Goal: Task Accomplishment & Management: Use online tool/utility

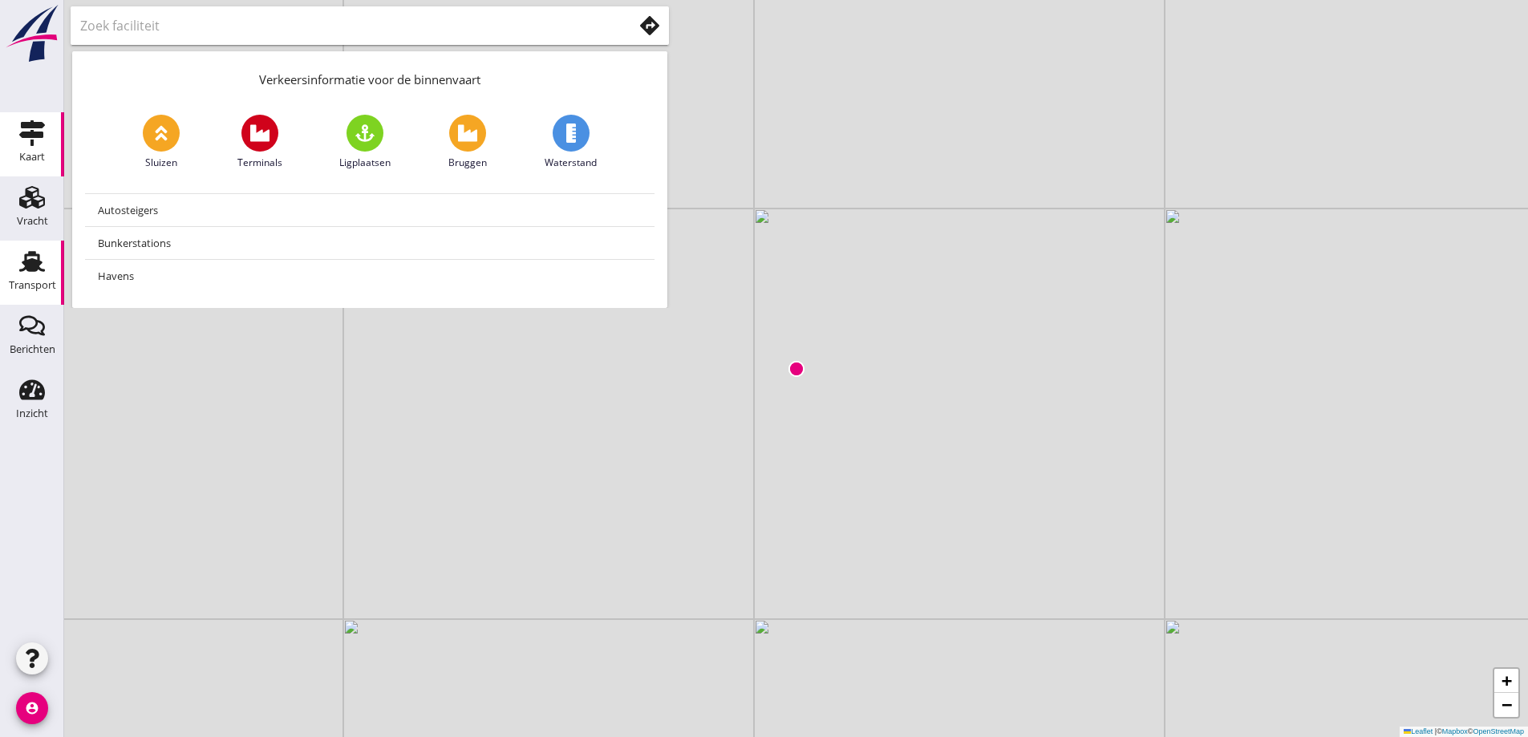
click at [28, 275] on div "Transport" at bounding box center [32, 285] width 47 height 22
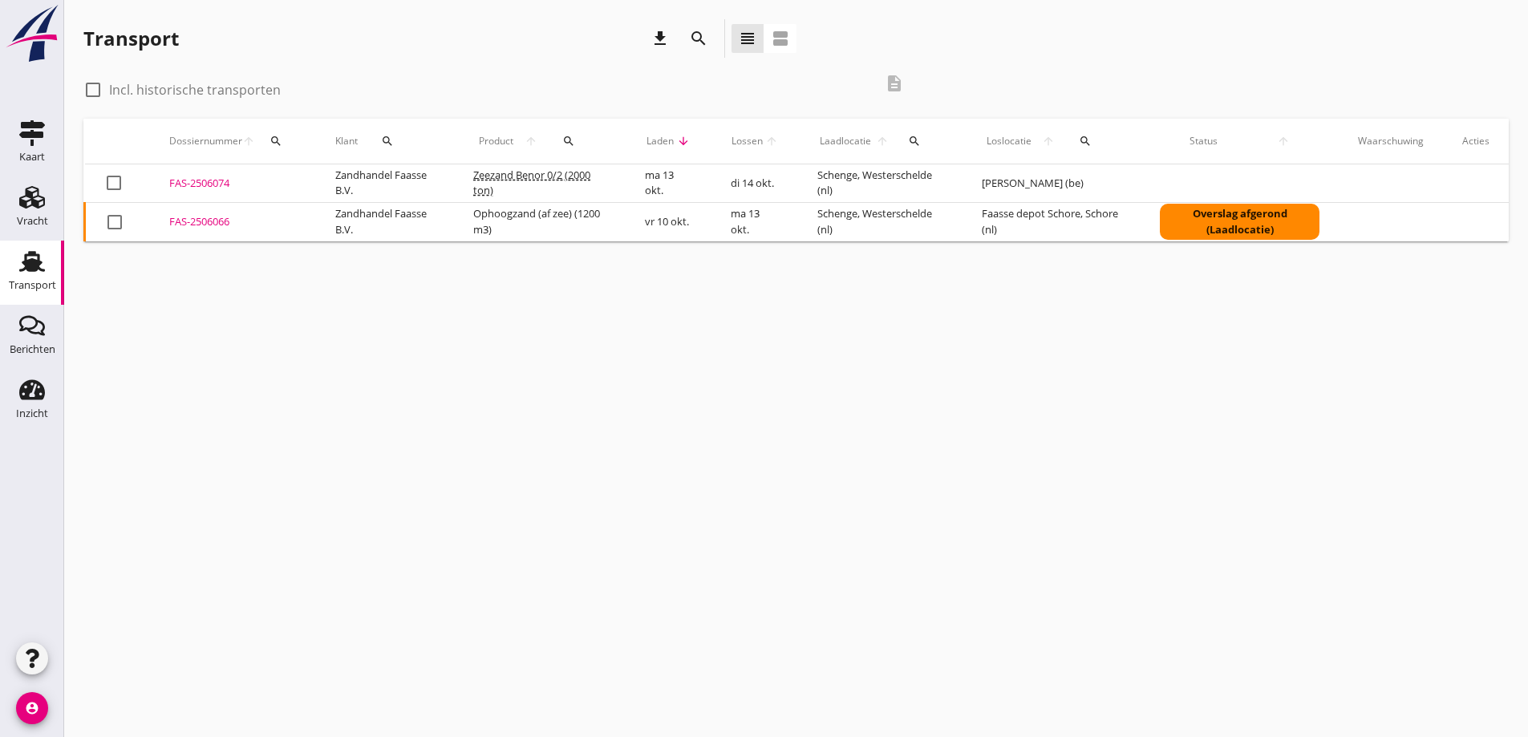
click at [201, 225] on div "FAS-2506066" at bounding box center [233, 222] width 128 height 16
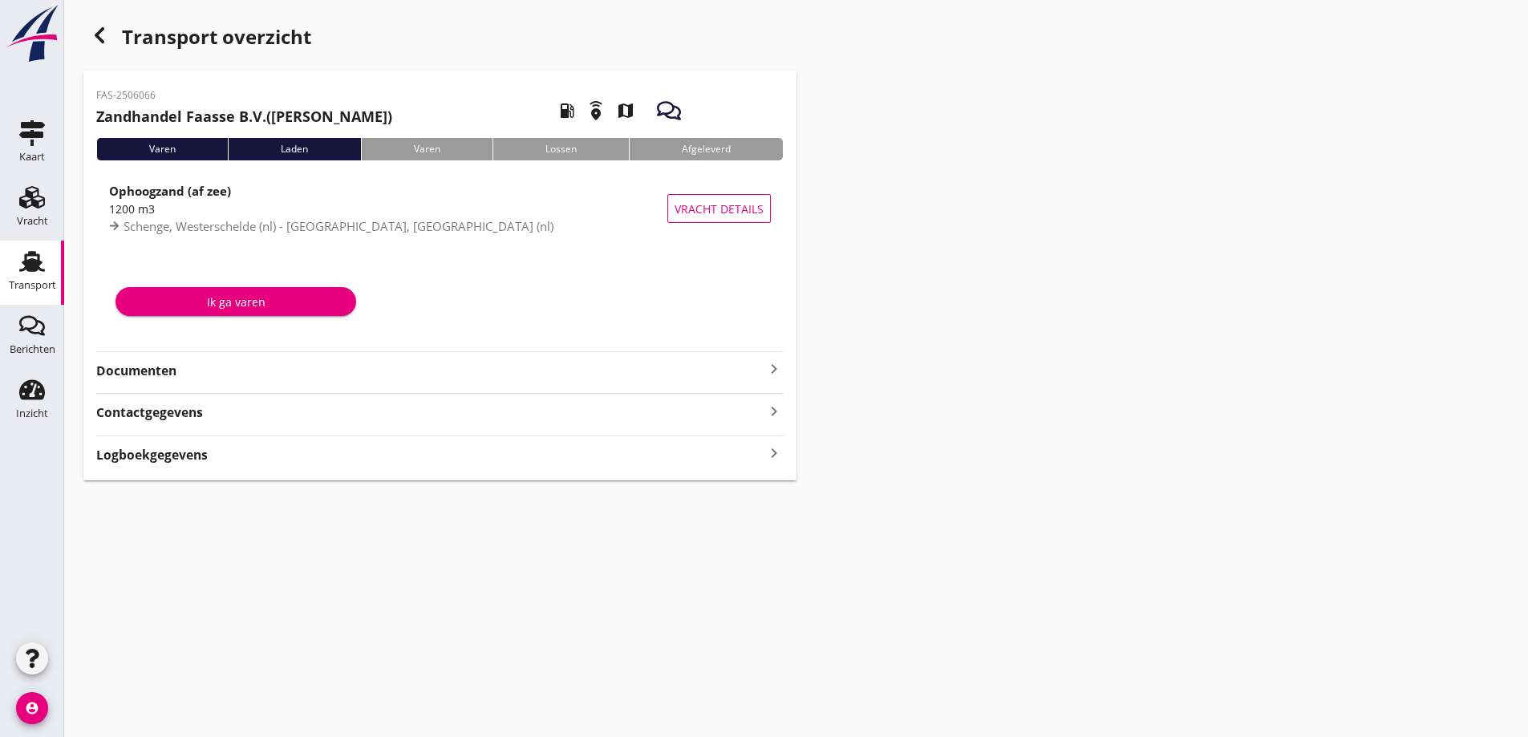
click at [150, 367] on strong "Documenten" at bounding box center [430, 371] width 668 height 18
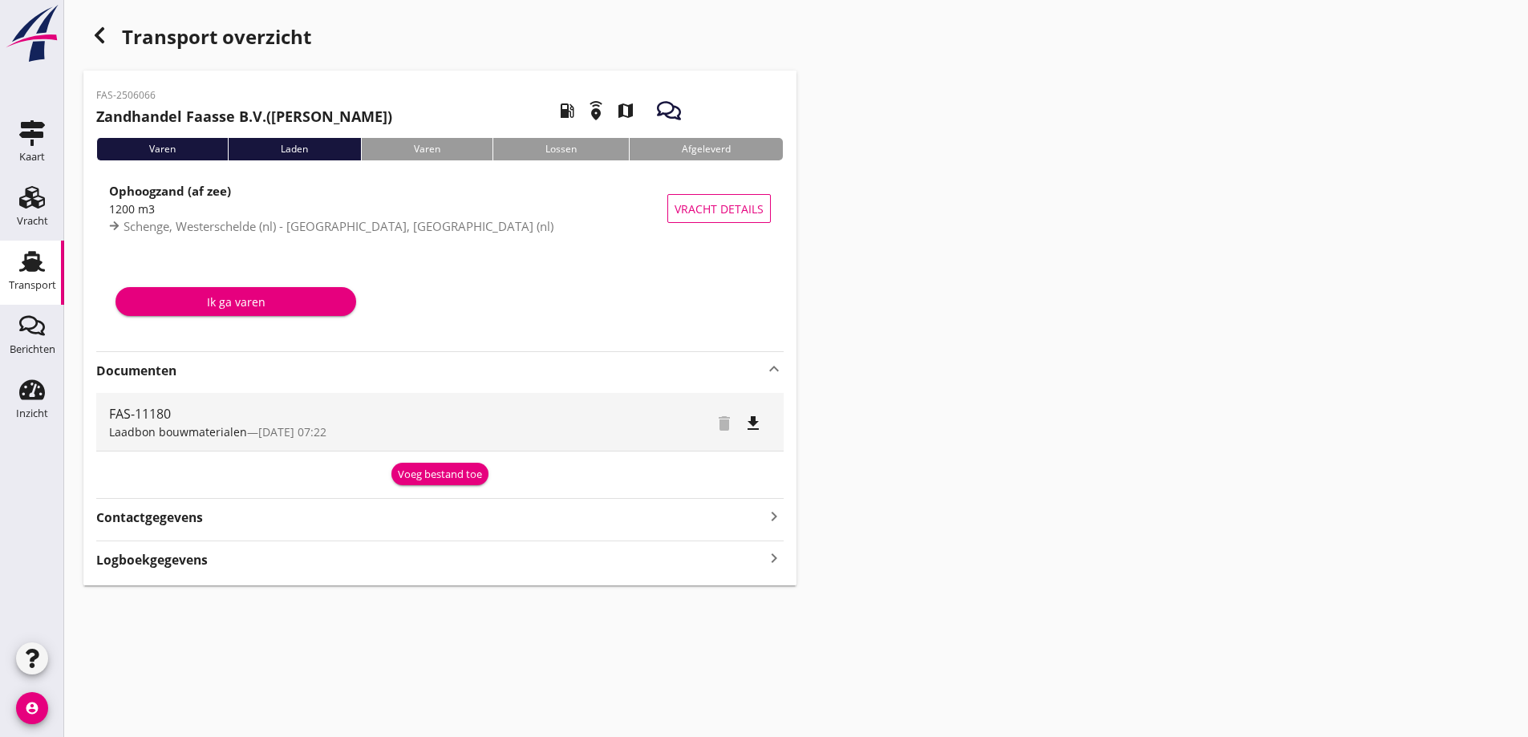
click at [168, 517] on strong "Contactgegevens" at bounding box center [149, 518] width 107 height 18
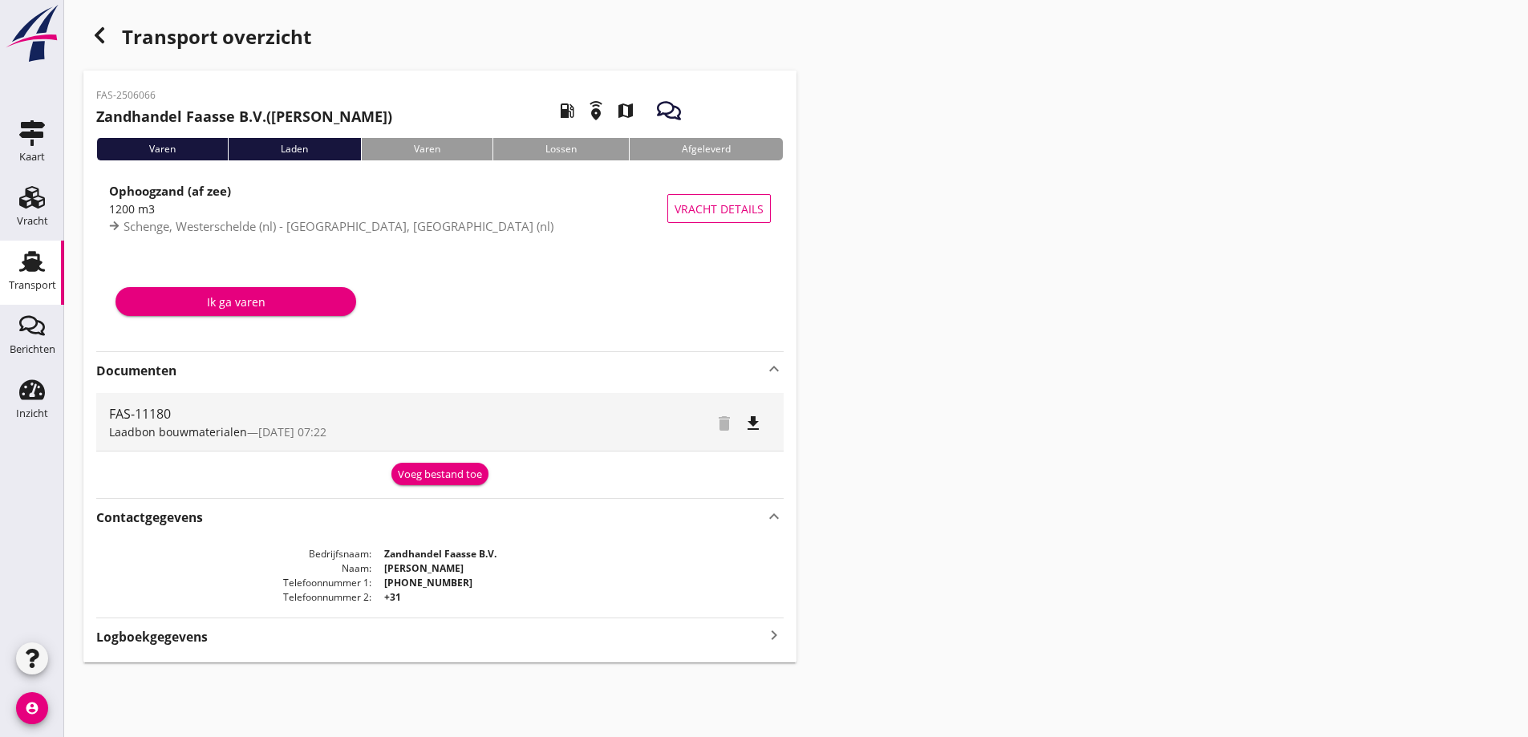
click at [167, 517] on strong "Contactgegevens" at bounding box center [149, 518] width 107 height 18
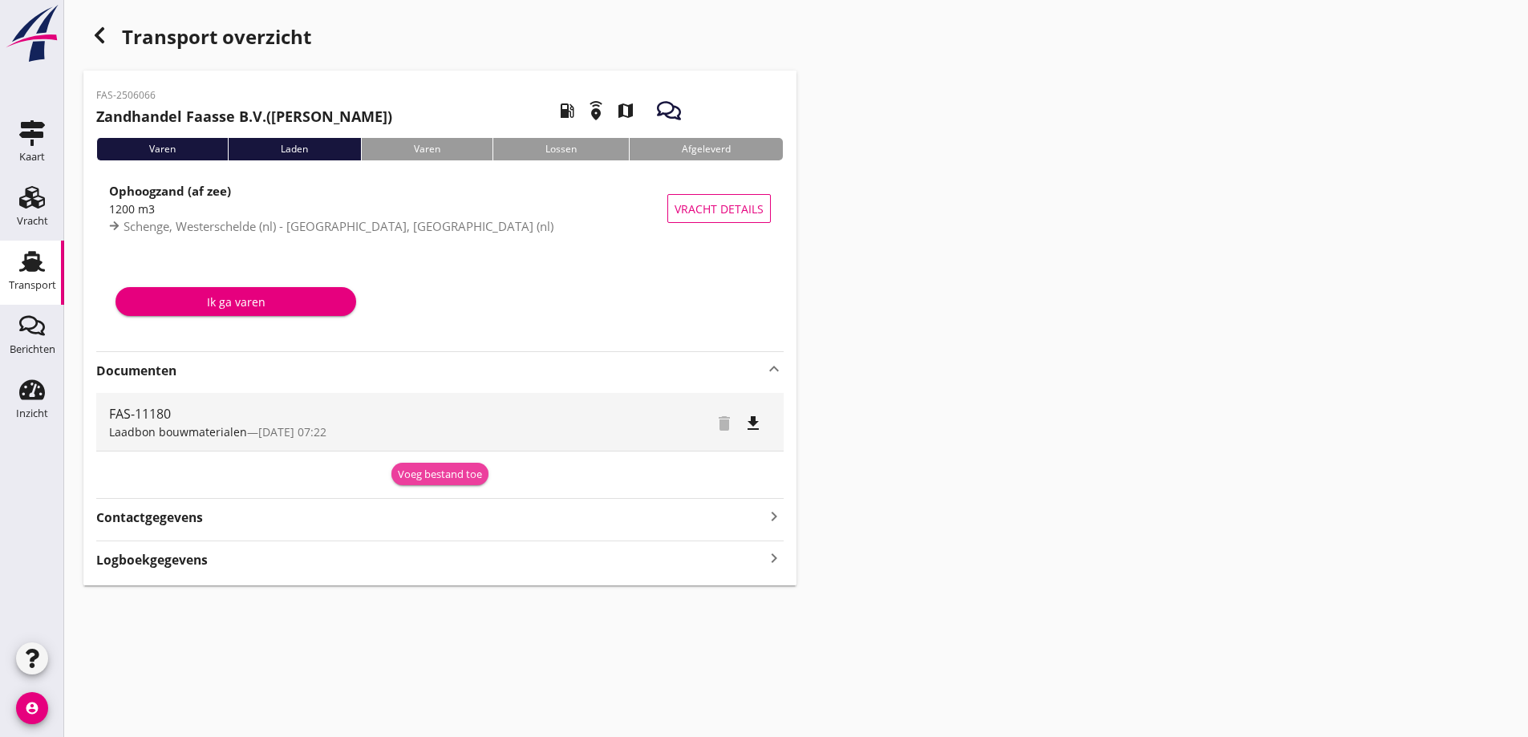
click at [424, 469] on div "Voeg bestand toe" at bounding box center [440, 475] width 84 height 16
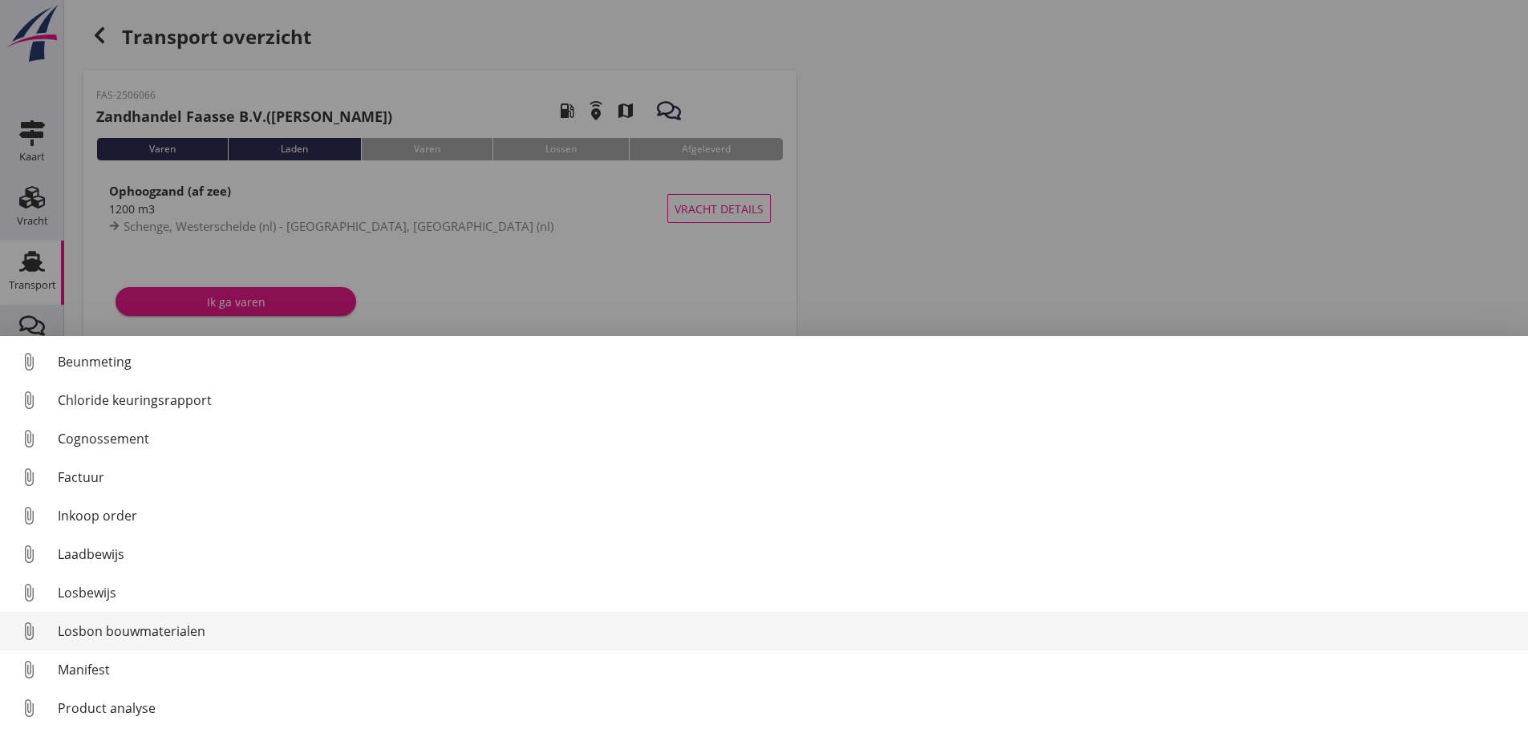
click at [152, 627] on div "Losbon bouwmaterialen" at bounding box center [786, 631] width 1457 height 19
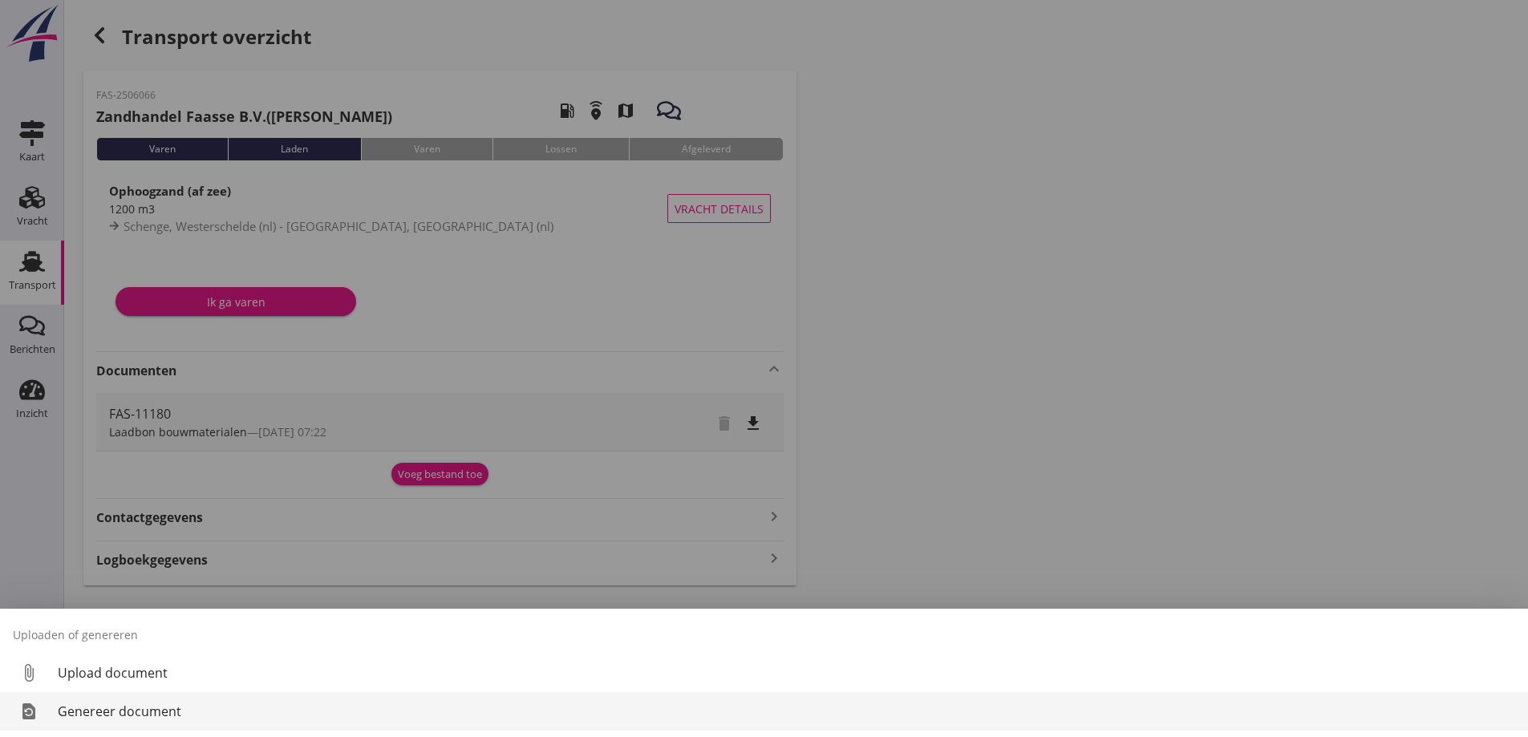
click at [89, 709] on div "Genereer document" at bounding box center [786, 711] width 1457 height 19
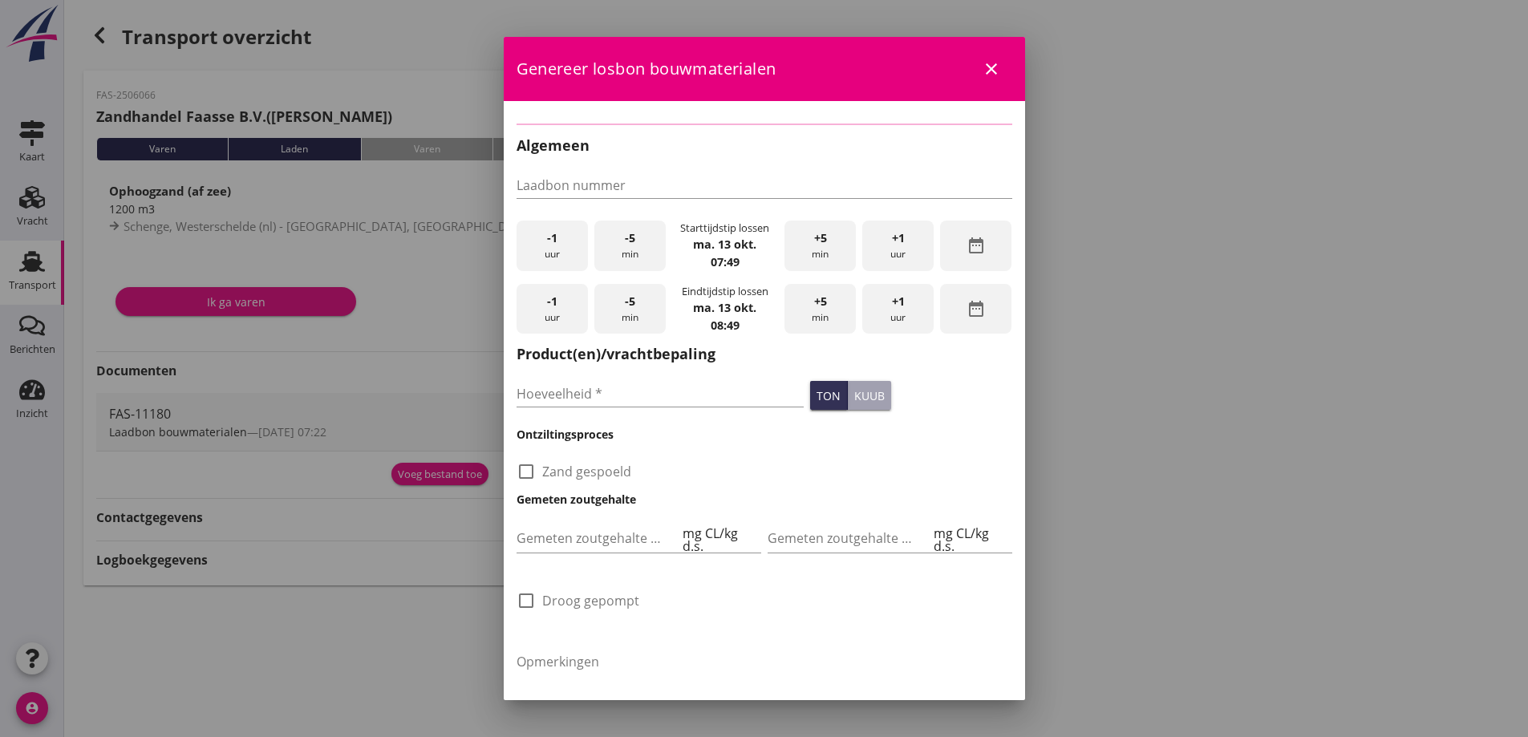
type input "FAS-11180"
type input "1200"
checkbox input "true"
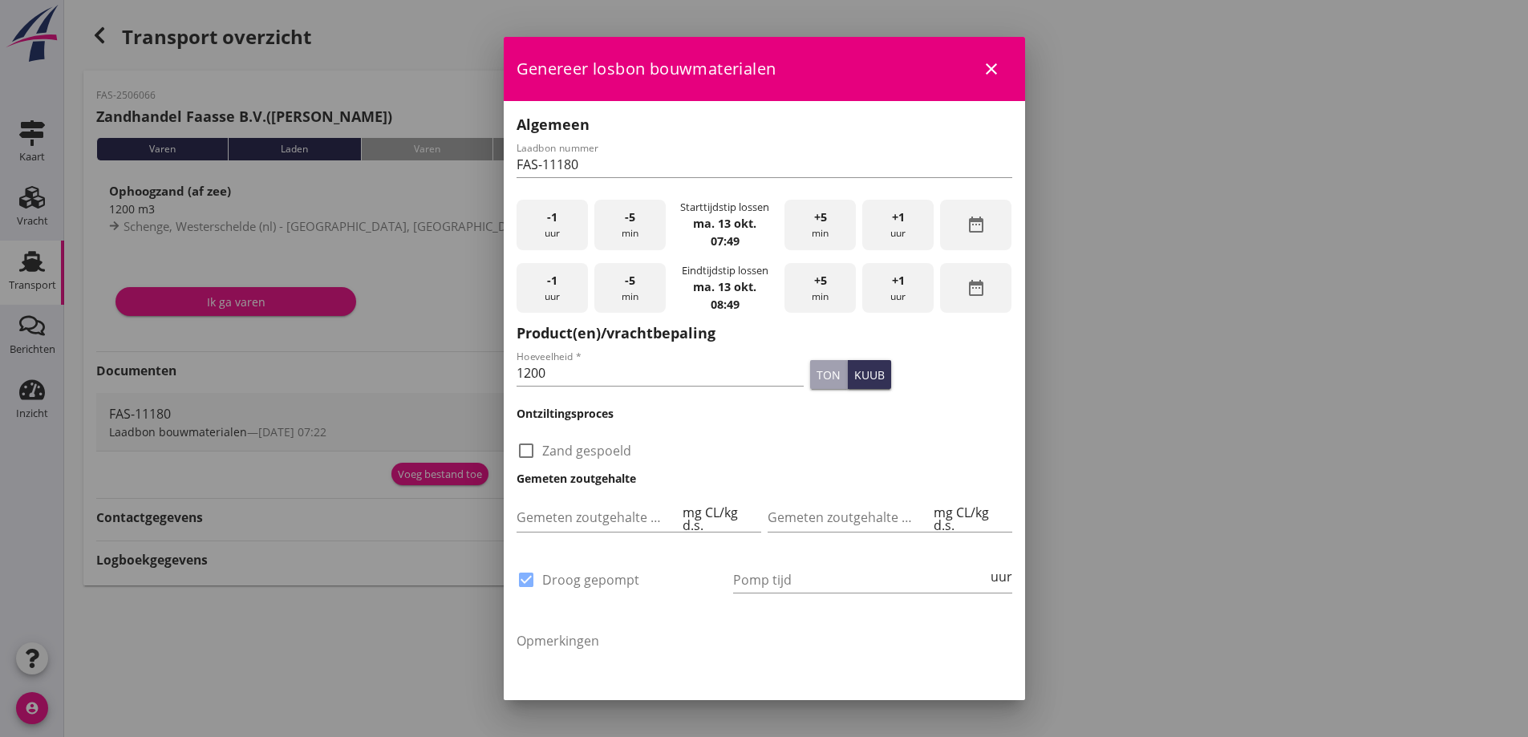
click at [553, 220] on span "-1" at bounding box center [552, 218] width 10 height 18
click at [626, 229] on div "-5 min" at bounding box center [629, 225] width 71 height 51
click at [754, 578] on input "Pomp tijd" at bounding box center [860, 580] width 254 height 26
type input "48"
click at [817, 290] on div "+5 min" at bounding box center [819, 288] width 71 height 51
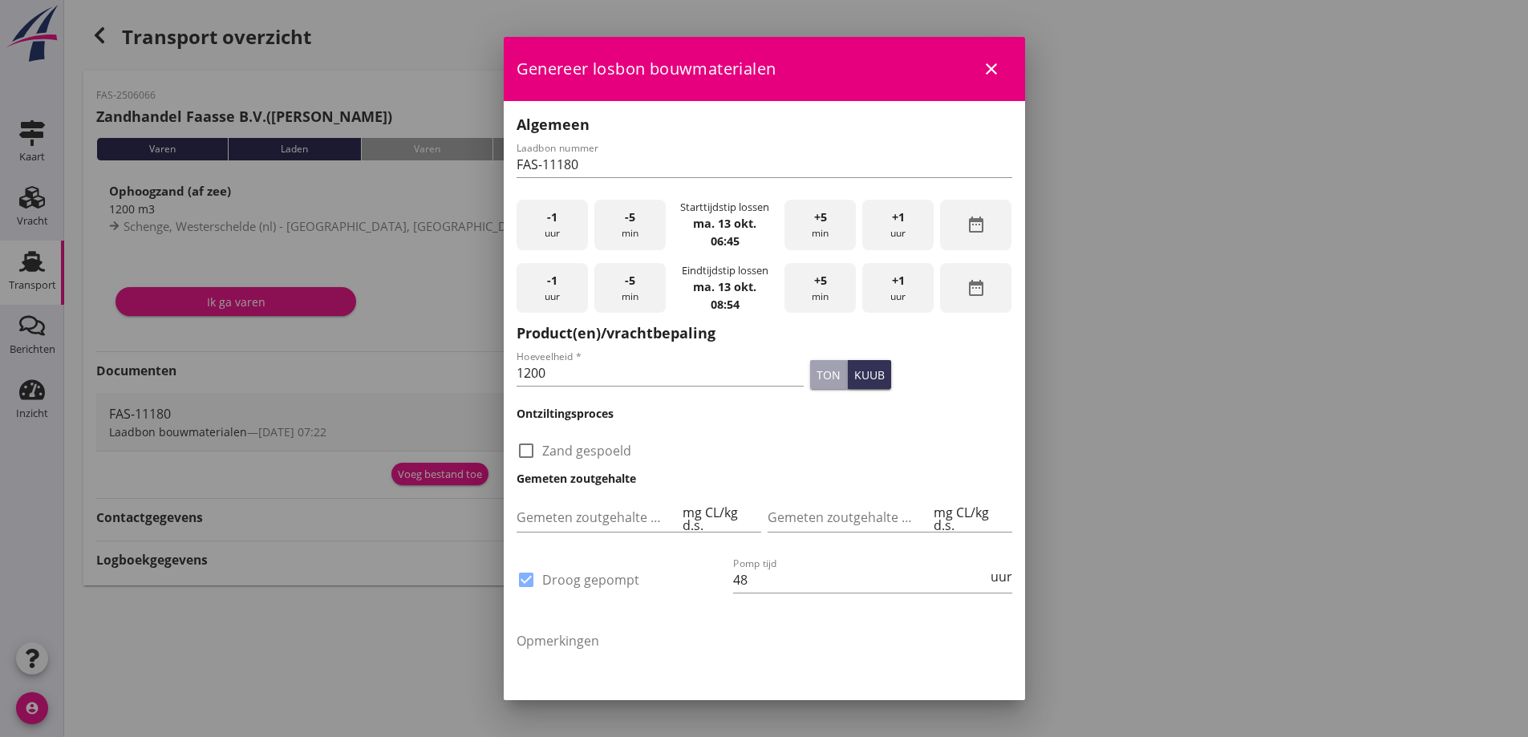
click at [817, 290] on div "+5 min" at bounding box center [819, 288] width 71 height 51
click at [816, 290] on div "+5 min" at bounding box center [819, 288] width 71 height 51
click at [876, 280] on div "+1 uur" at bounding box center [897, 288] width 71 height 51
click at [862, 298] on div "+1 uur" at bounding box center [897, 288] width 71 height 51
